Goal: Transaction & Acquisition: Purchase product/service

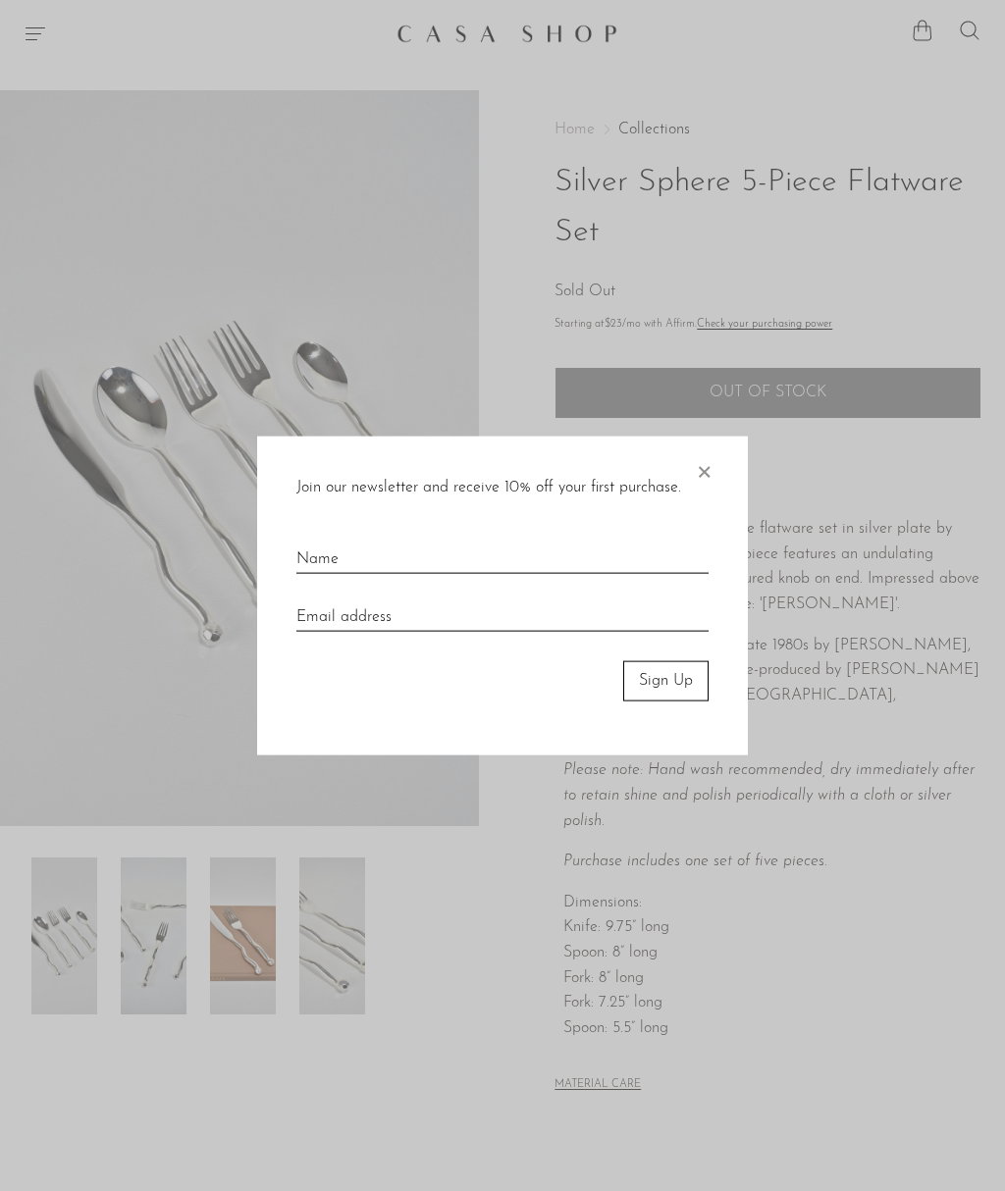
click at [698, 481] on span "×" at bounding box center [704, 468] width 20 height 63
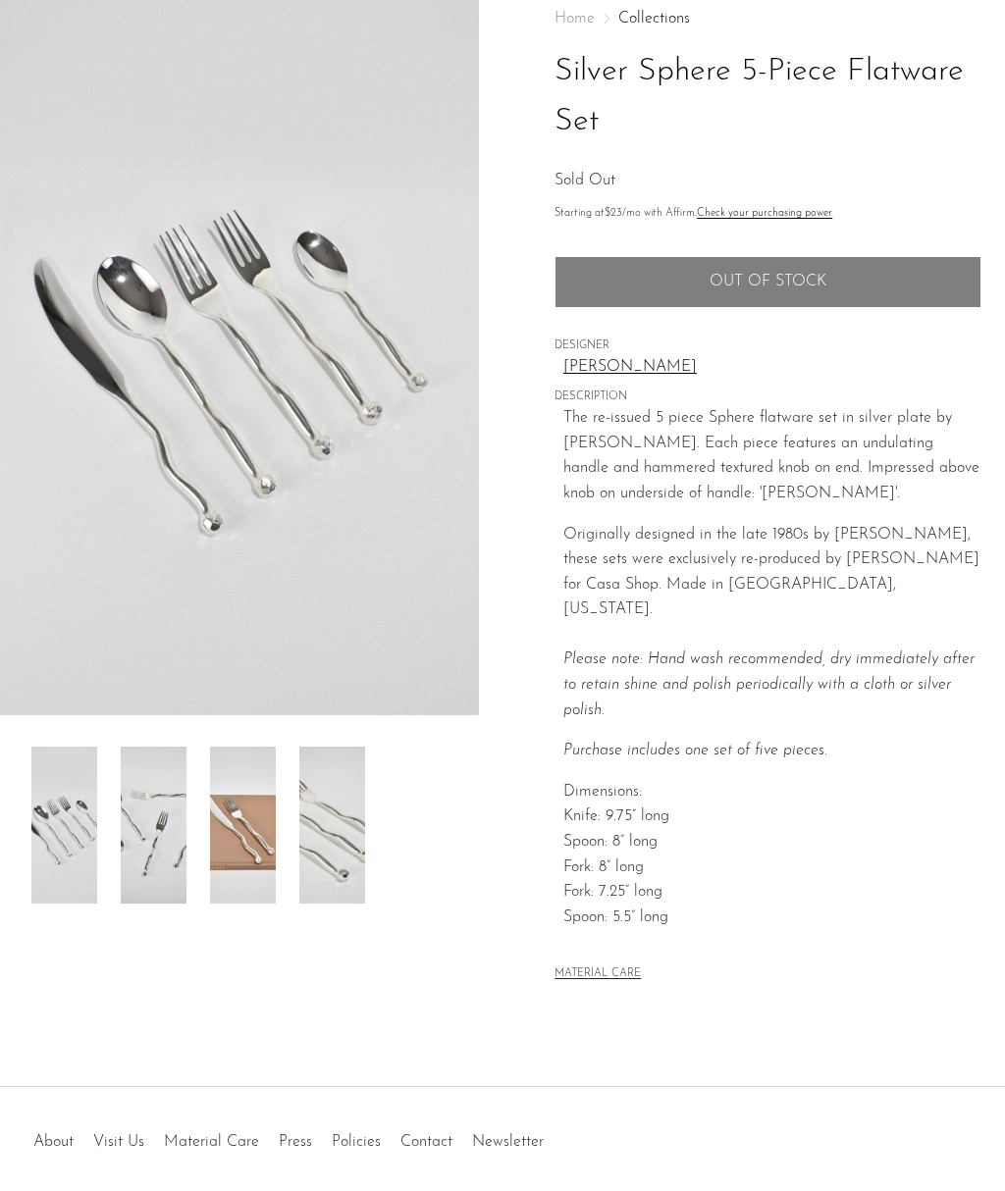
scroll to position [196, 0]
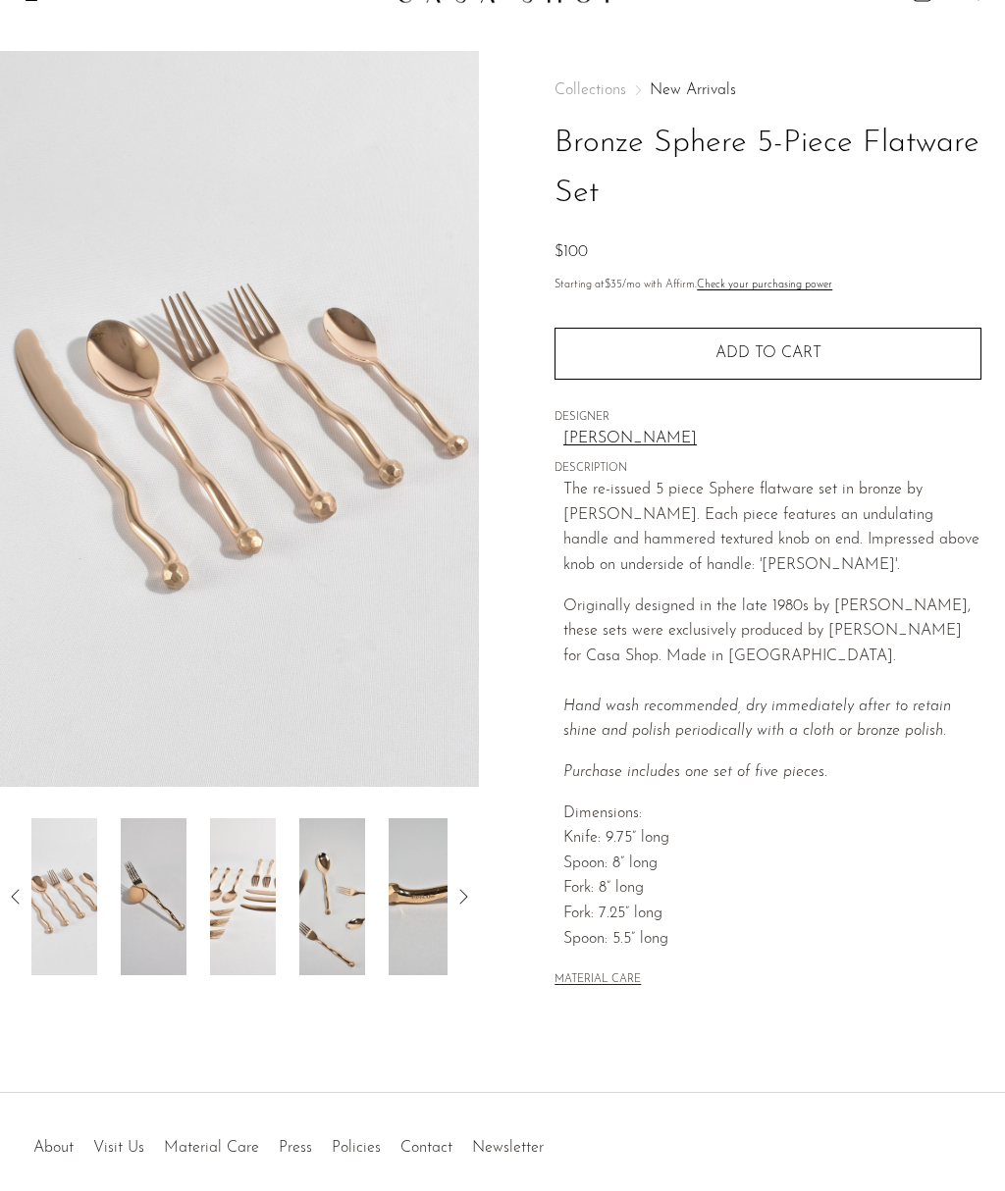
scroll to position [156, 0]
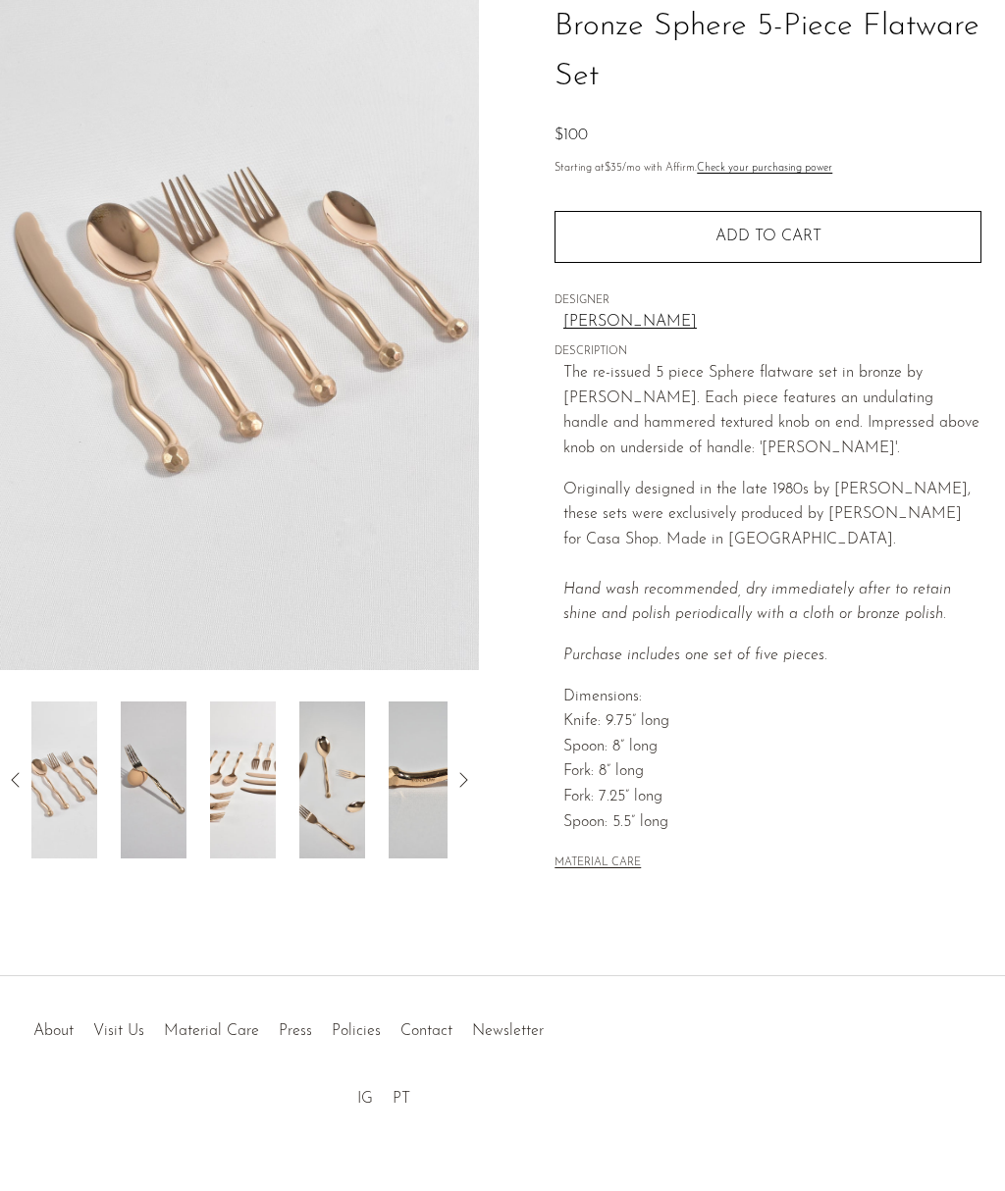
click at [466, 775] on icon at bounding box center [463, 780] width 24 height 24
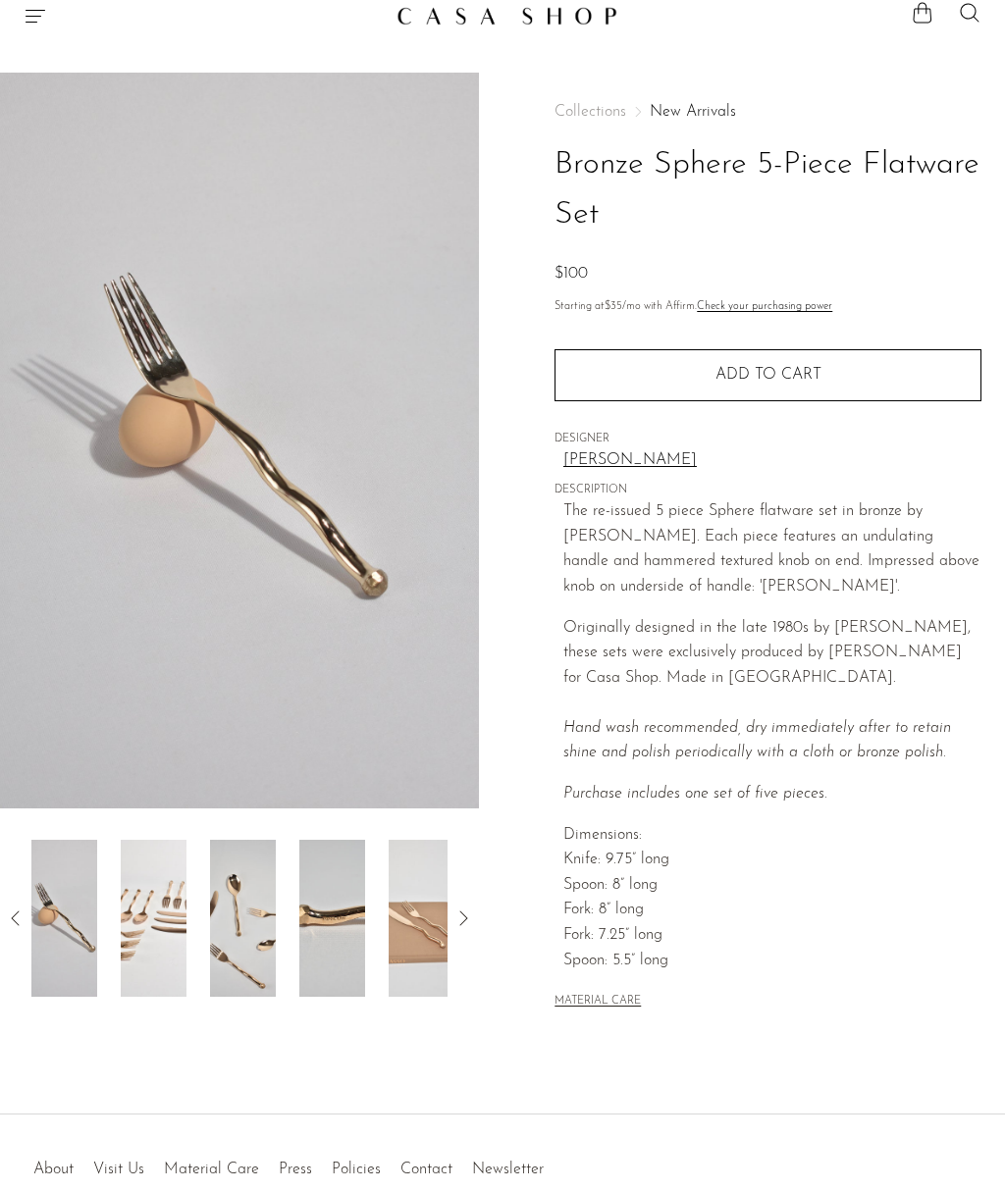
scroll to position [0, 0]
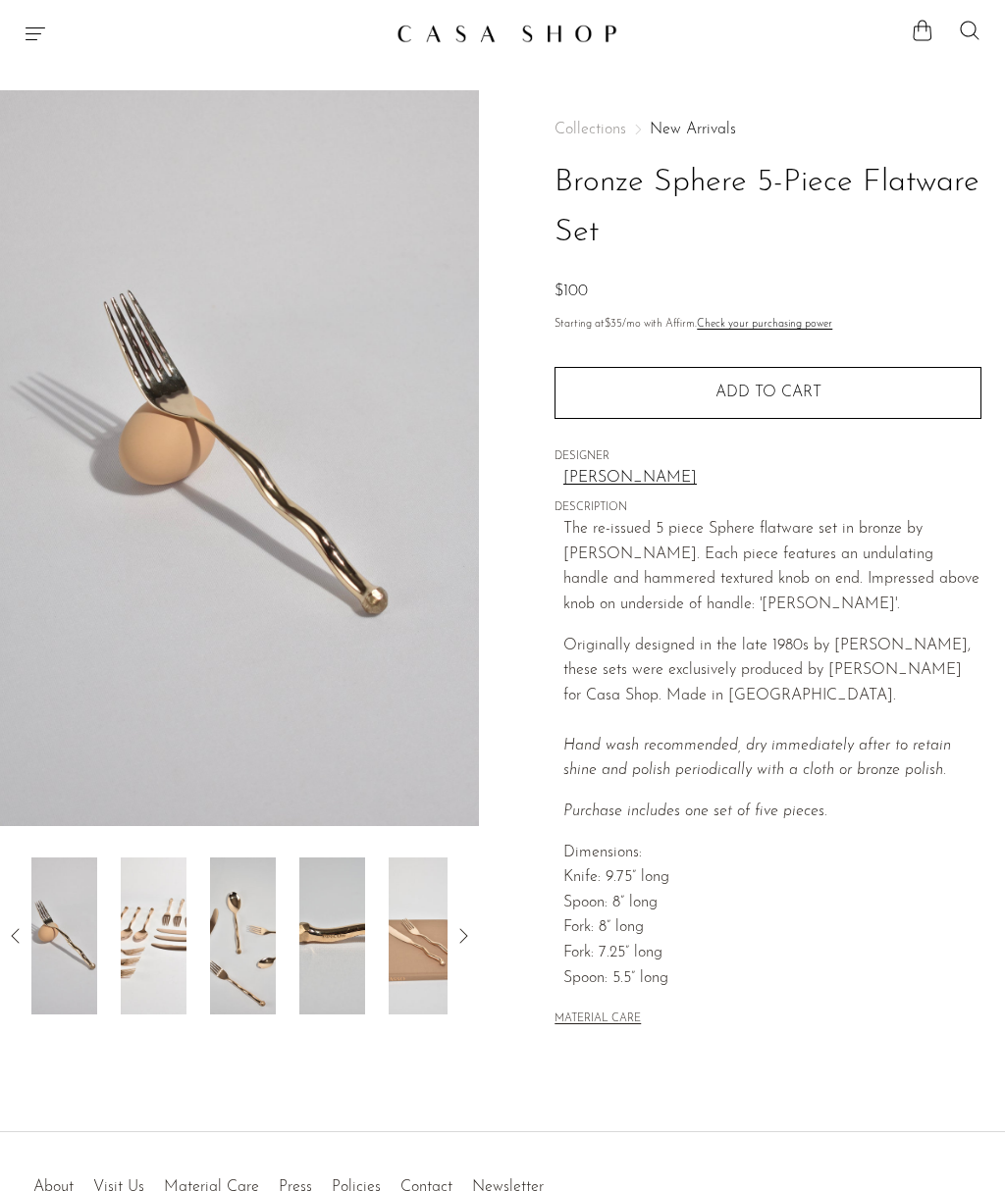
click at [588, 130] on span "Collections" at bounding box center [590, 130] width 72 height 16
click at [577, 126] on span "Collections" at bounding box center [590, 130] width 72 height 16
click at [595, 141] on div "Collections New Arrivals Bronze Sphere 5-Piece Flatware Set $100" at bounding box center [767, 213] width 427 height 183
click at [678, 122] on link "New Arrivals" at bounding box center [693, 130] width 86 height 16
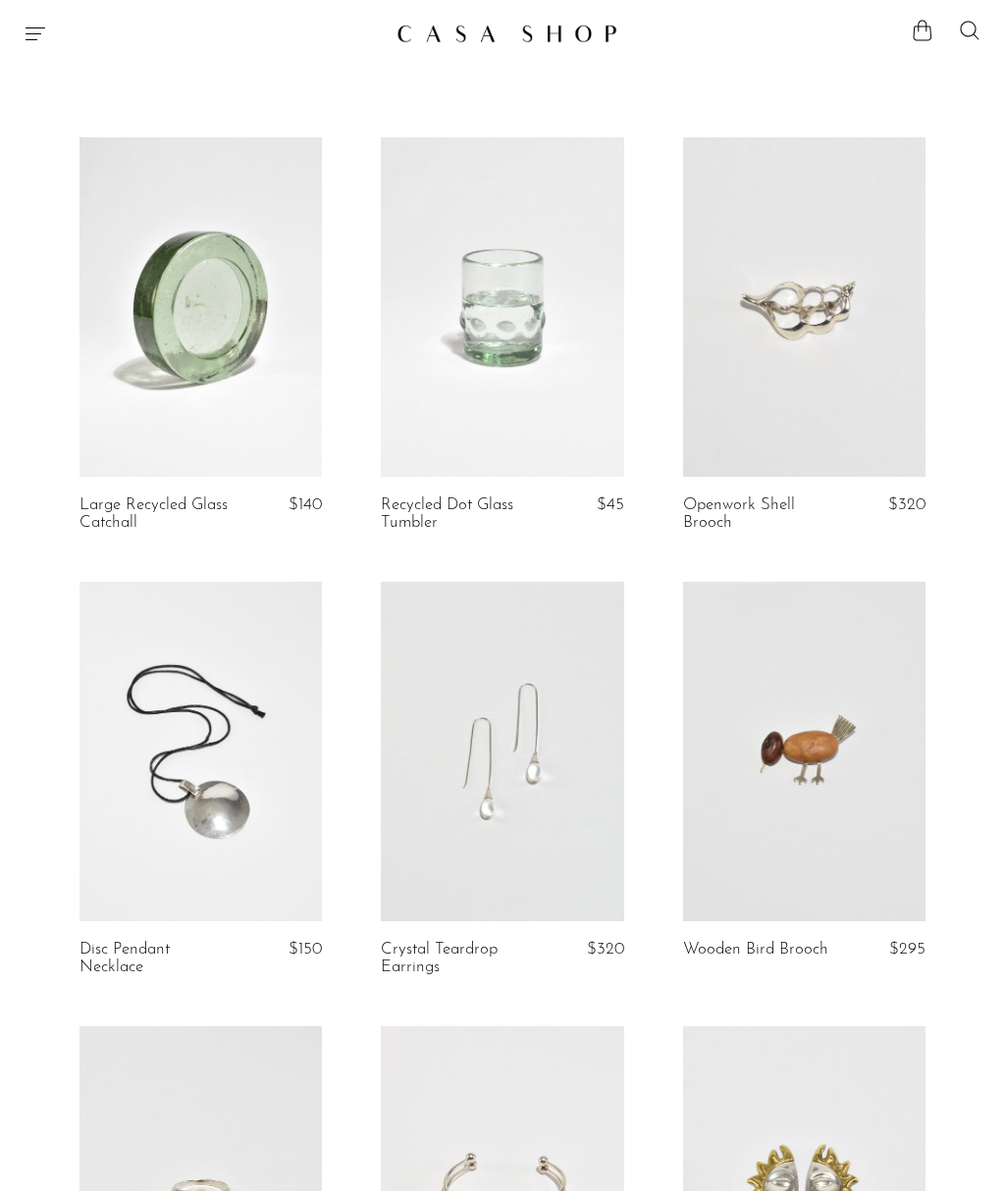
click at [389, 405] on link at bounding box center [502, 306] width 242 height 339
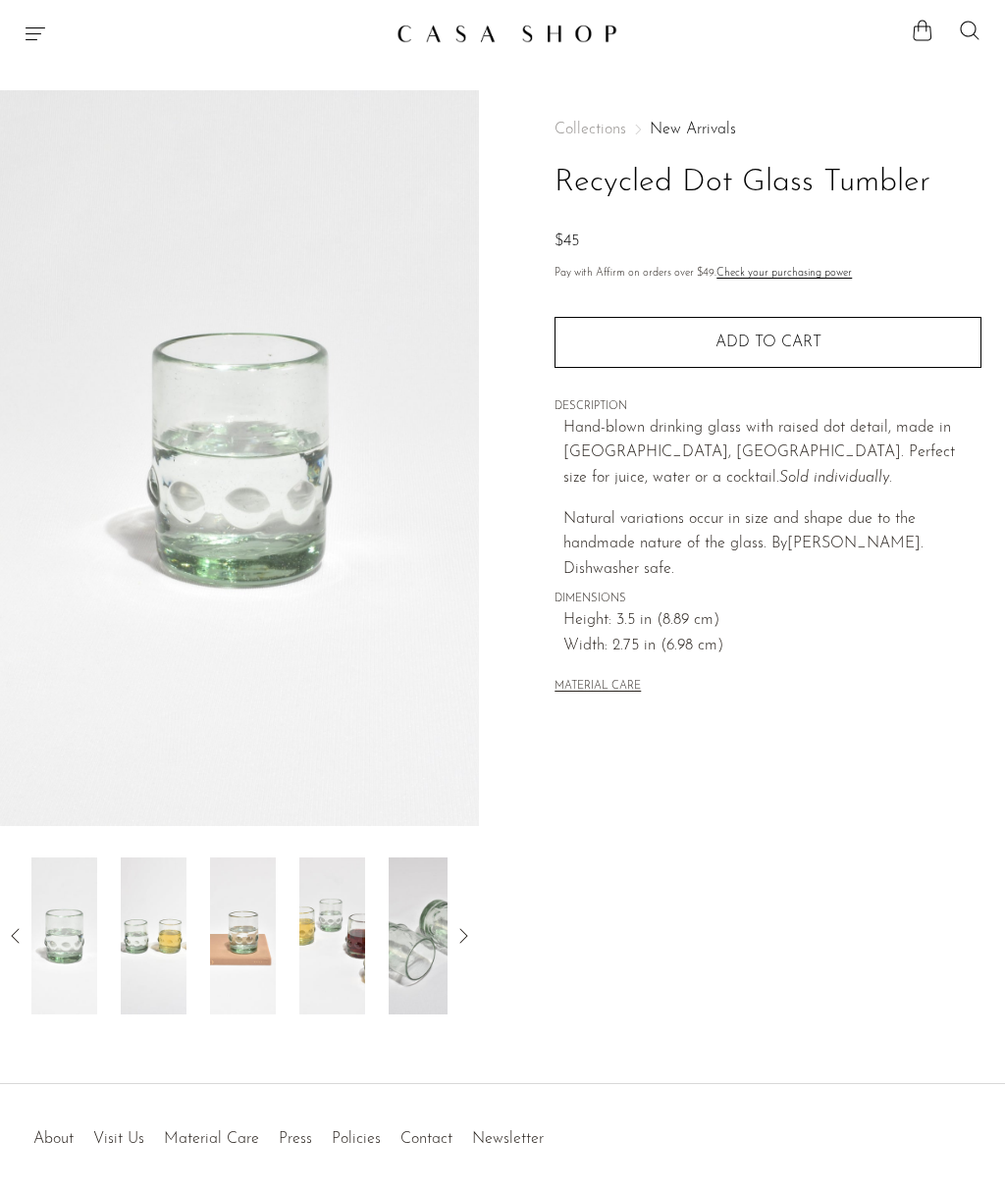
click at [164, 943] on img at bounding box center [154, 936] width 66 height 157
